Goal: Task Accomplishment & Management: Use online tool/utility

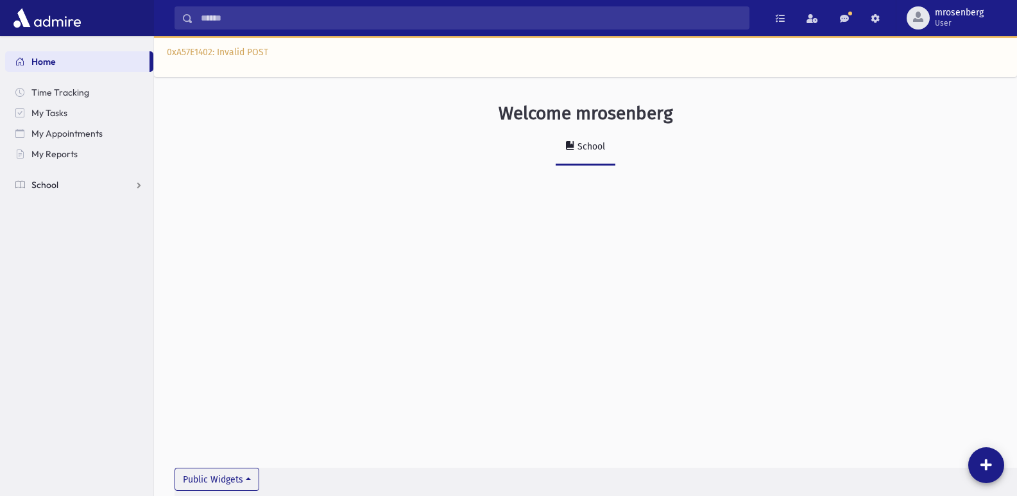
click at [58, 194] on link "School" at bounding box center [79, 184] width 148 height 21
click at [62, 223] on span "Attendance" at bounding box center [61, 226] width 47 height 12
click at [63, 241] on span "Entry" at bounding box center [60, 247] width 22 height 12
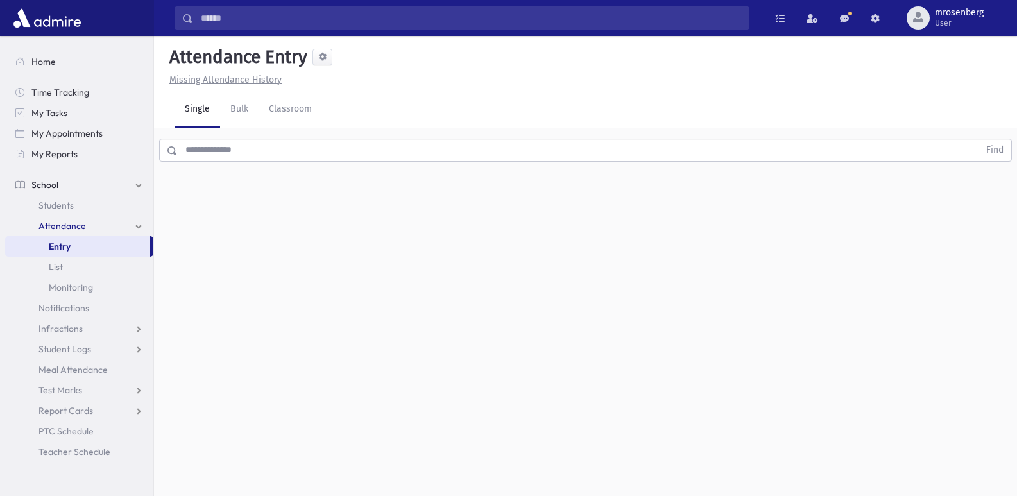
click at [224, 156] on input "text" at bounding box center [578, 150] width 801 height 23
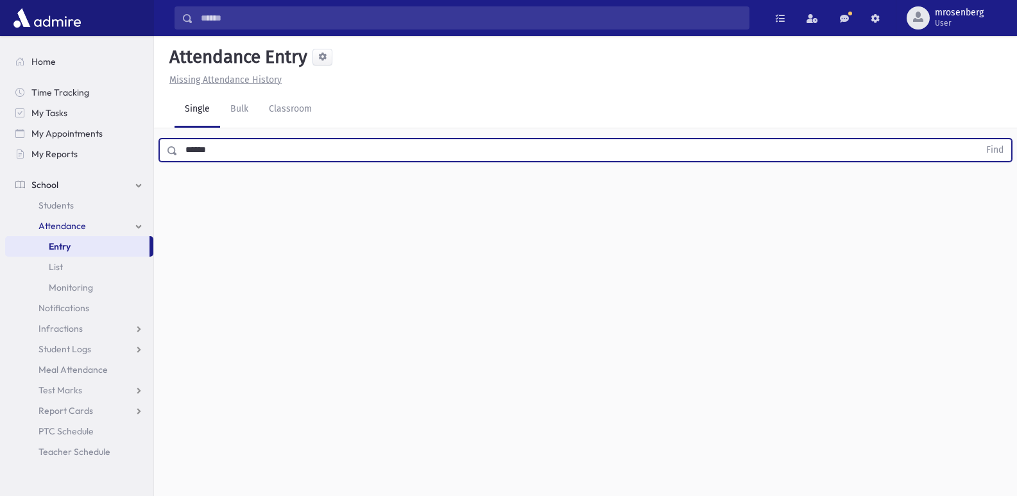
type input "******"
click at [978, 139] on button "Find" at bounding box center [994, 150] width 33 height 22
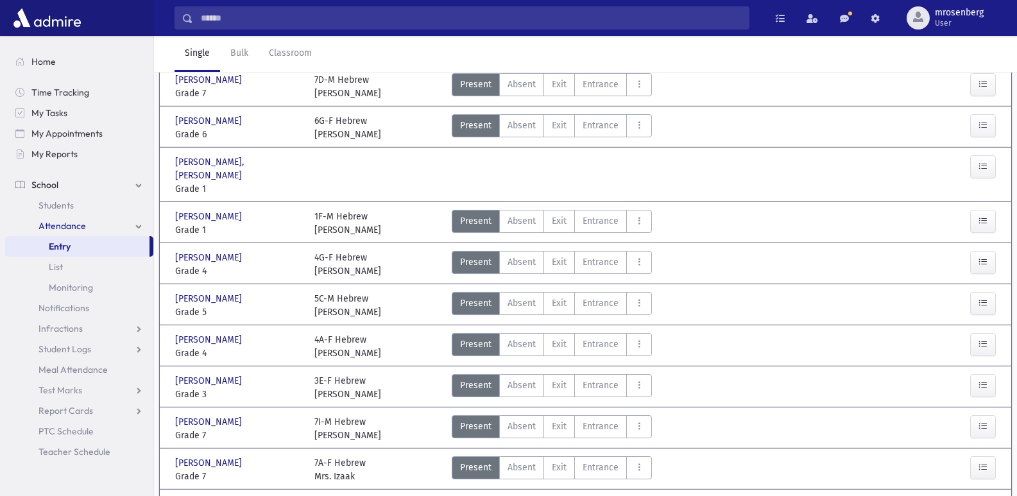
scroll to position [192, 0]
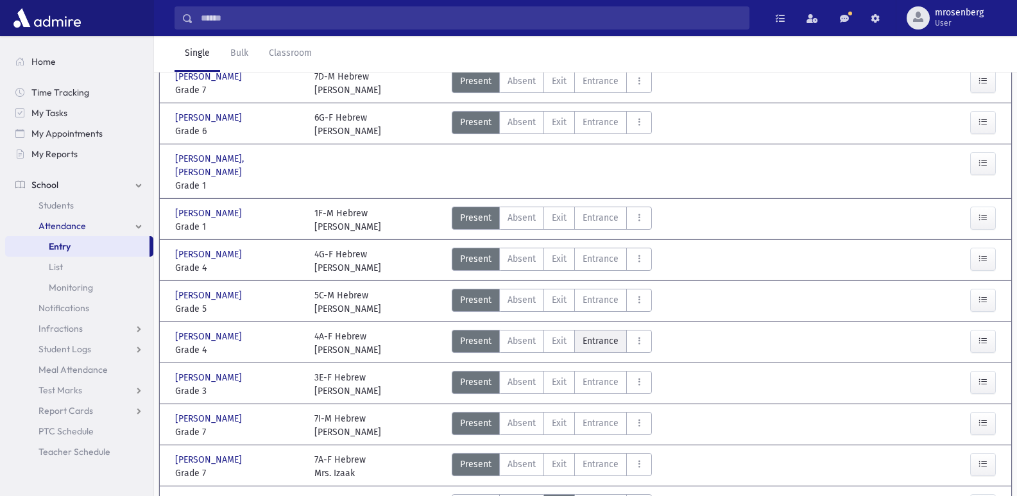
click at [611, 334] on span "Entrance" at bounding box center [600, 340] width 36 height 13
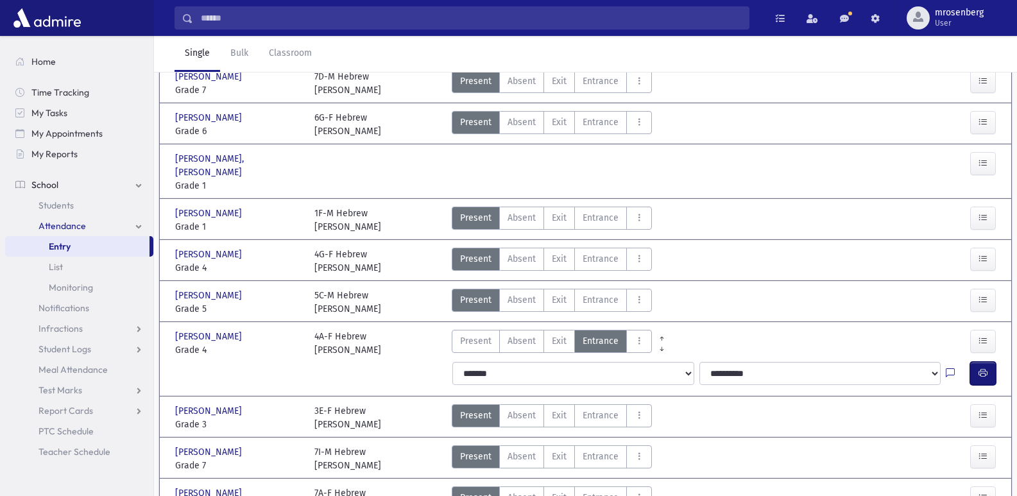
click at [982, 368] on icon "button" at bounding box center [982, 373] width 9 height 11
